Goal: Task Accomplishment & Management: Manage account settings

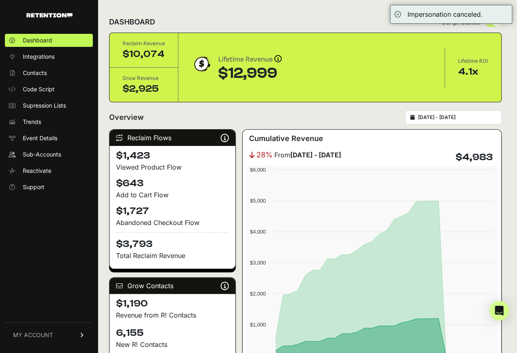
click at [453, 114] on input "2025-09-01 - 2025-09-30" at bounding box center [457, 117] width 78 height 7
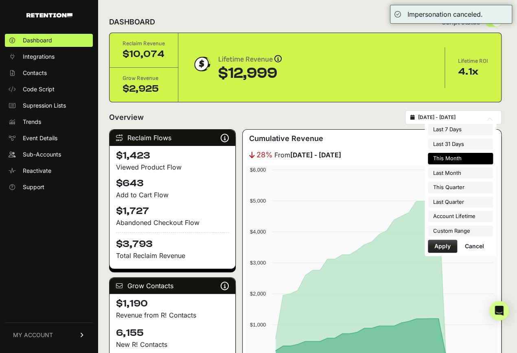
click at [449, 151] on ul "Last 7 Days Last 31 Days This Month Last Month This Quarter Last Quarter Accoun…" at bounding box center [460, 180] width 65 height 112
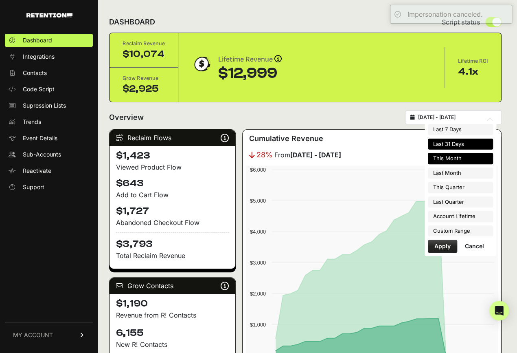
click at [450, 145] on li "Last 31 Days" at bounding box center [460, 144] width 65 height 11
type input "2025-08-23 - 2025-09-22"
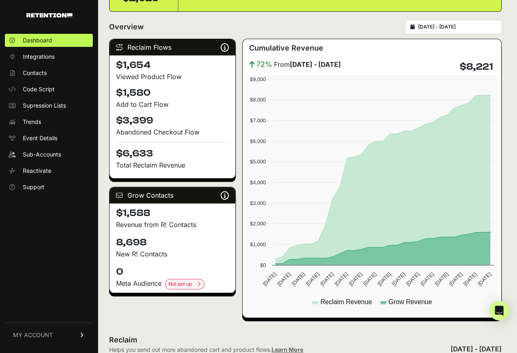
scroll to position [91, 0]
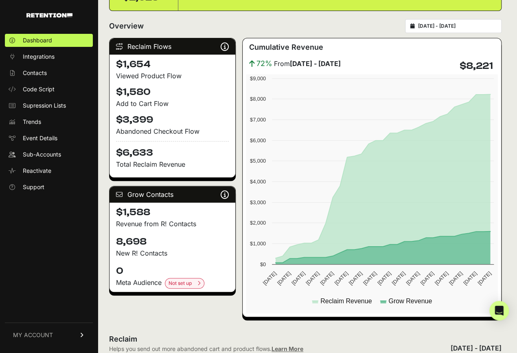
click at [44, 338] on span "MY ACCOUNT" at bounding box center [33, 335] width 40 height 8
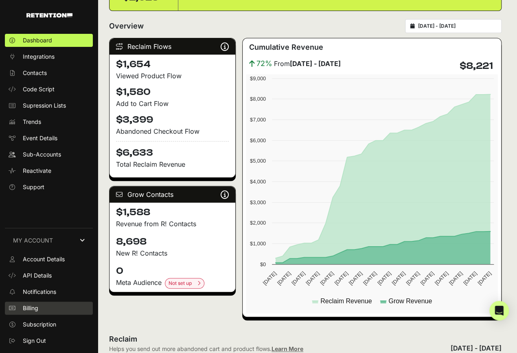
click at [35, 311] on span "Billing" at bounding box center [30, 308] width 15 height 8
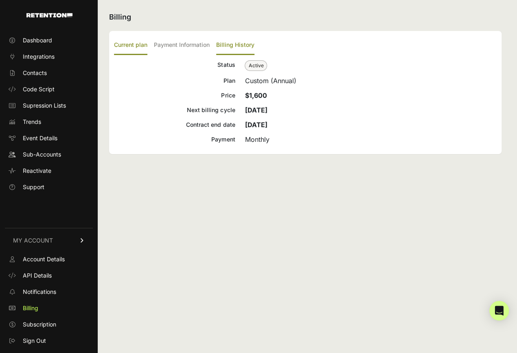
click at [244, 48] on label "Billing History" at bounding box center [235, 45] width 38 height 19
click at [0, 0] on input "Billing History" at bounding box center [0, 0] width 0 height 0
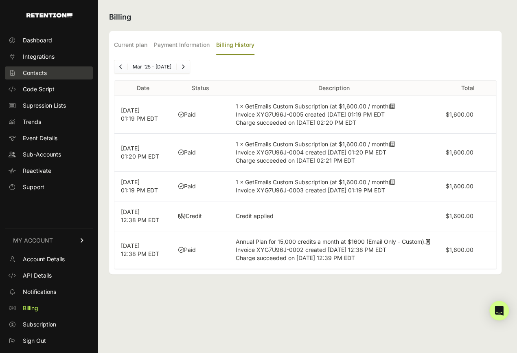
click at [56, 69] on link "Contacts" at bounding box center [49, 72] width 88 height 13
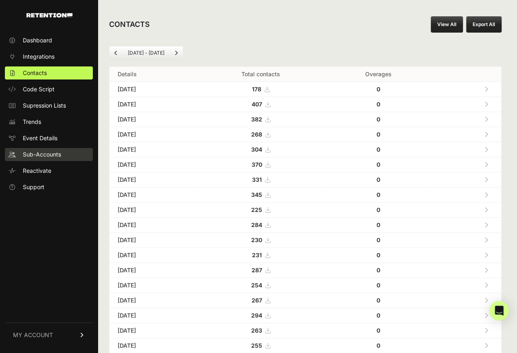
click at [58, 156] on span "Sub-Accounts" at bounding box center [42, 154] width 38 height 8
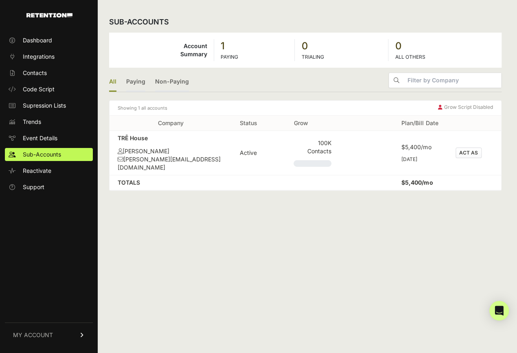
click at [475, 147] on button "ACT AS" at bounding box center [469, 152] width 26 height 11
